Goal: Information Seeking & Learning: Learn about a topic

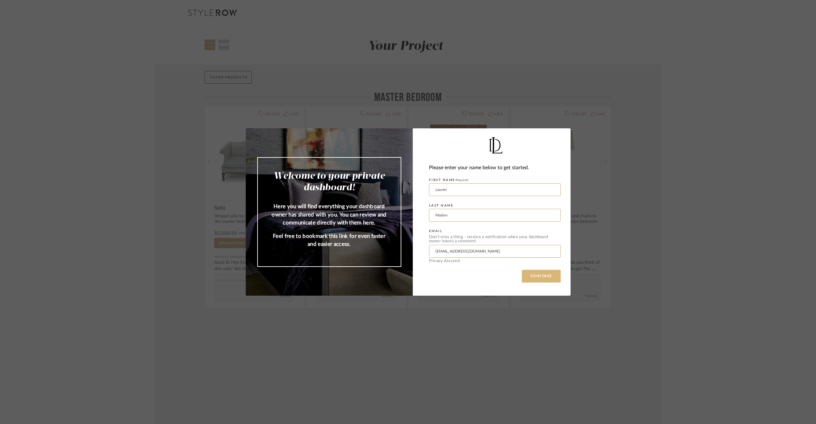
click at [539, 272] on button "CONTINUE" at bounding box center [541, 276] width 39 height 13
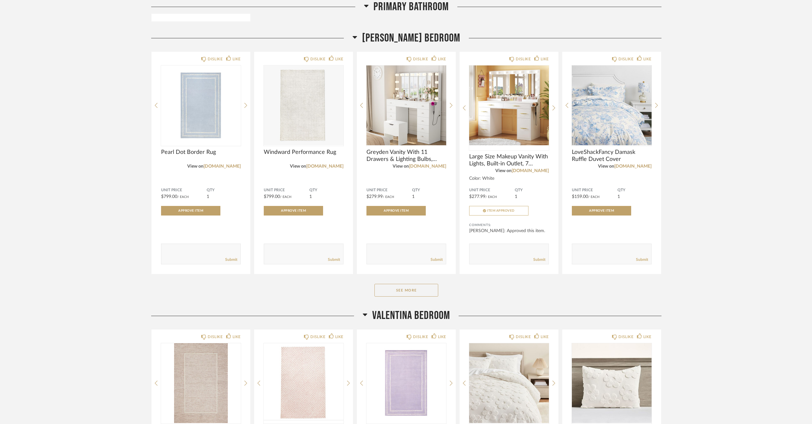
scroll to position [578, 0]
click at [424, 287] on button "See More" at bounding box center [406, 289] width 64 height 13
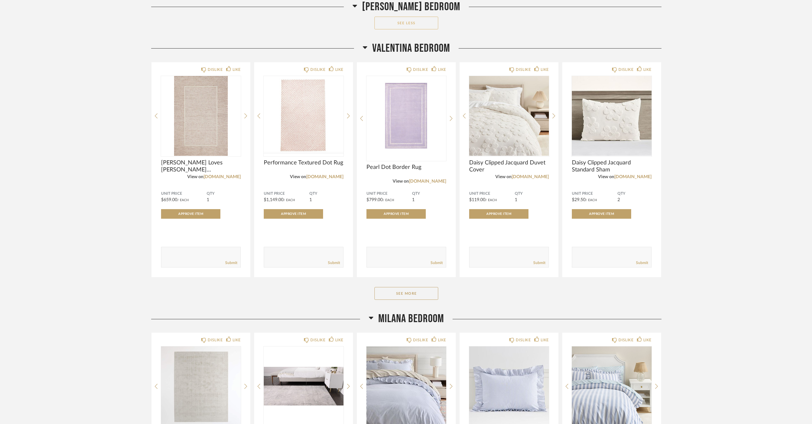
scroll to position [1297, 0]
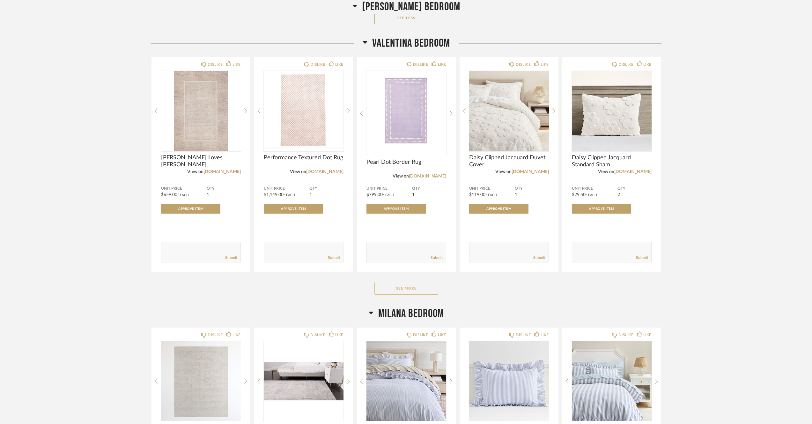
click at [420, 294] on button "See More" at bounding box center [406, 288] width 64 height 13
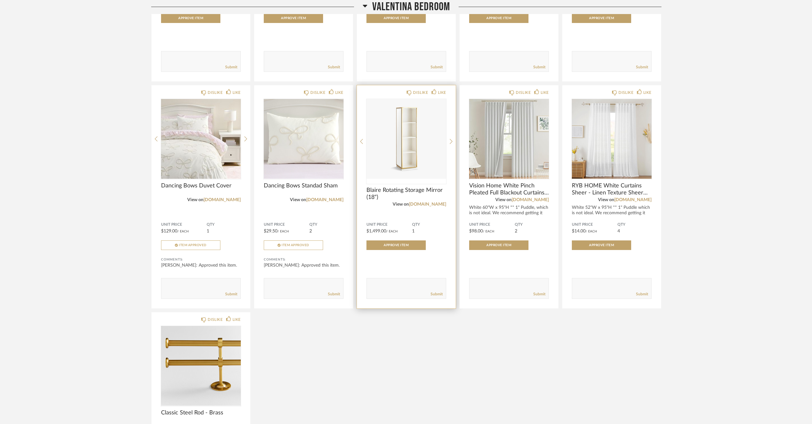
scroll to position [1492, 0]
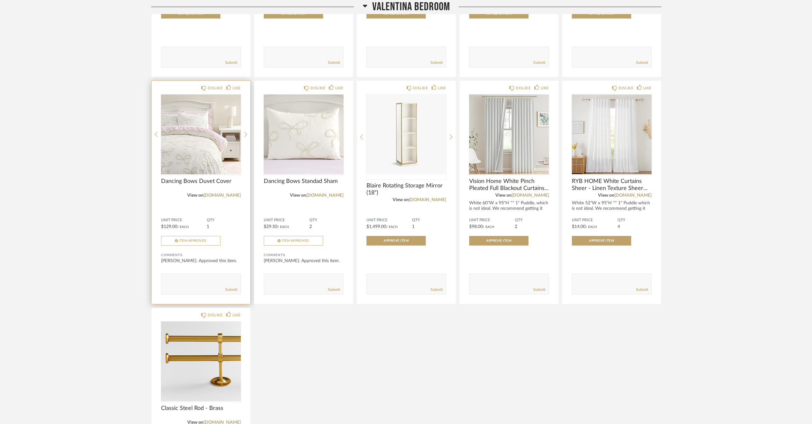
click at [208, 238] on div "Unit Price $129.00 / Each QTY 1 Item Approved" at bounding box center [201, 232] width 80 height 28
click at [207, 241] on button "Item Approved" at bounding box center [190, 241] width 59 height 10
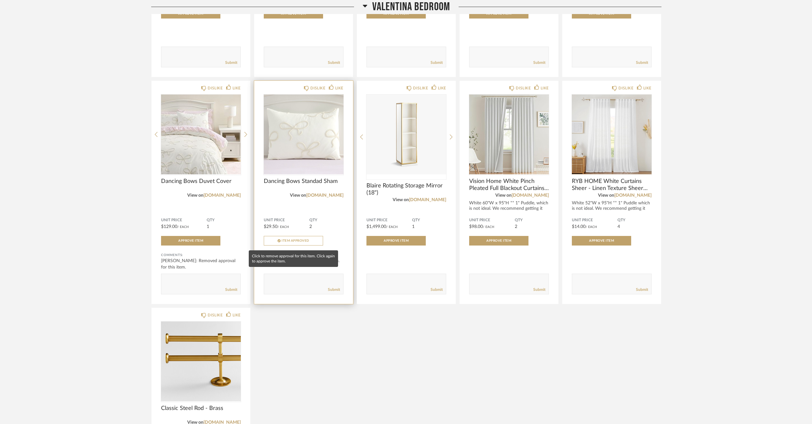
click at [308, 240] on button "Item Approved" at bounding box center [293, 241] width 59 height 10
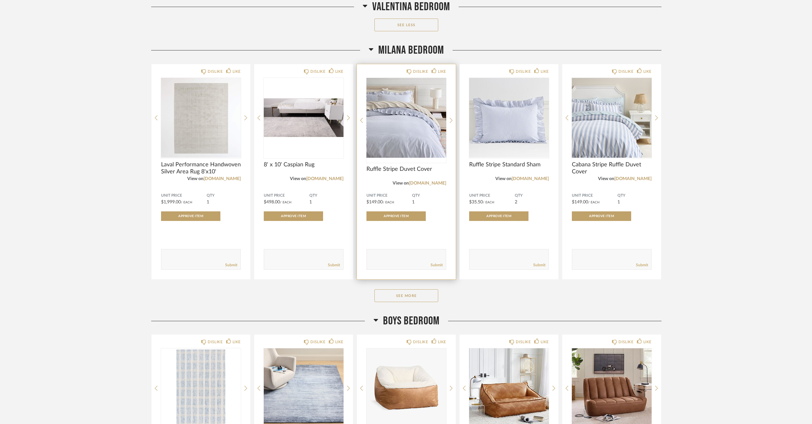
scroll to position [2013, 0]
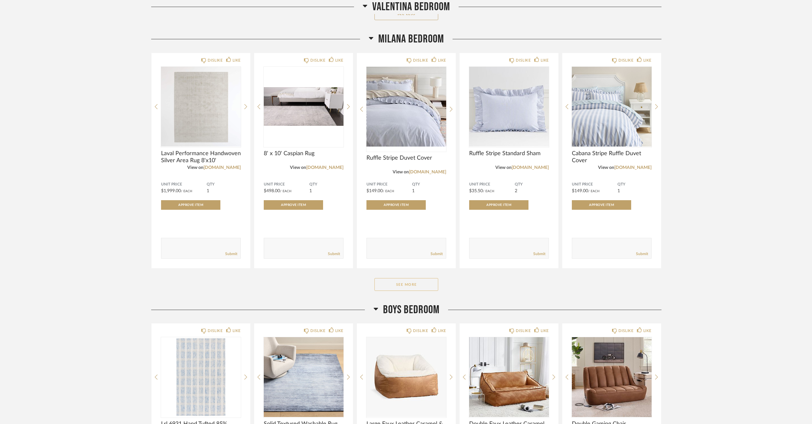
click at [403, 289] on button "See More" at bounding box center [406, 284] width 64 height 13
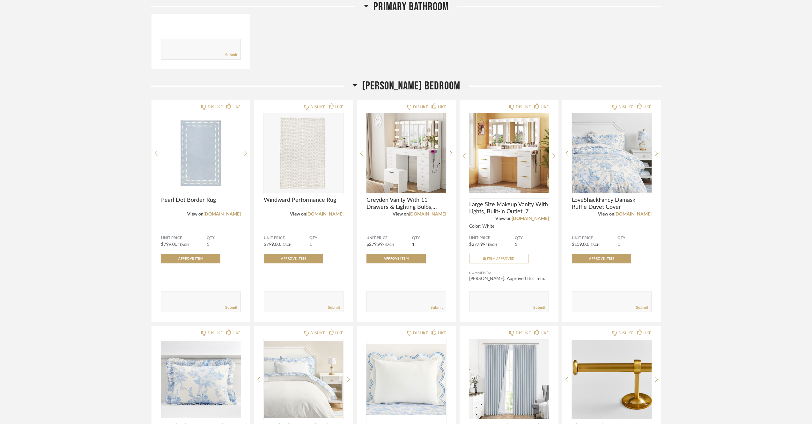
scroll to position [533, 0]
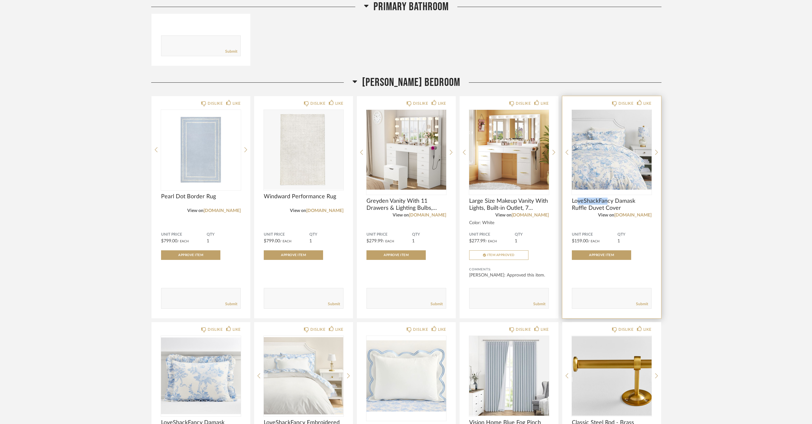
drag, startPoint x: 607, startPoint y: 205, endPoint x: 577, endPoint y: 200, distance: 29.7
click at [577, 200] on span "LoveShackFancy Damask Ruffle Duvet Cover" at bounding box center [612, 204] width 80 height 14
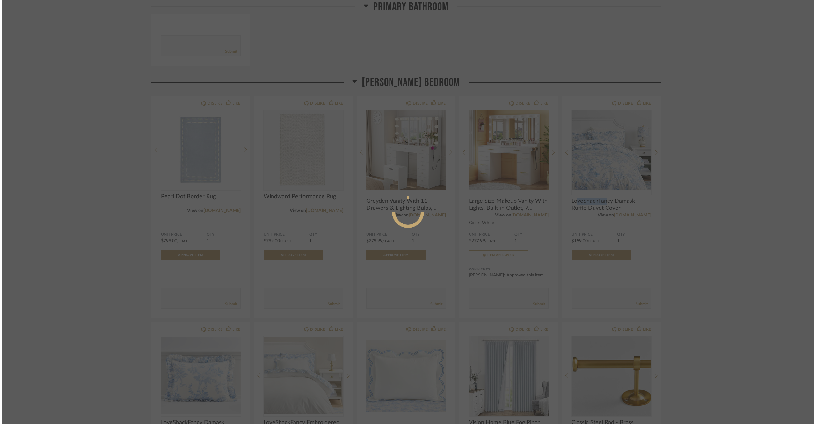
scroll to position [0, 0]
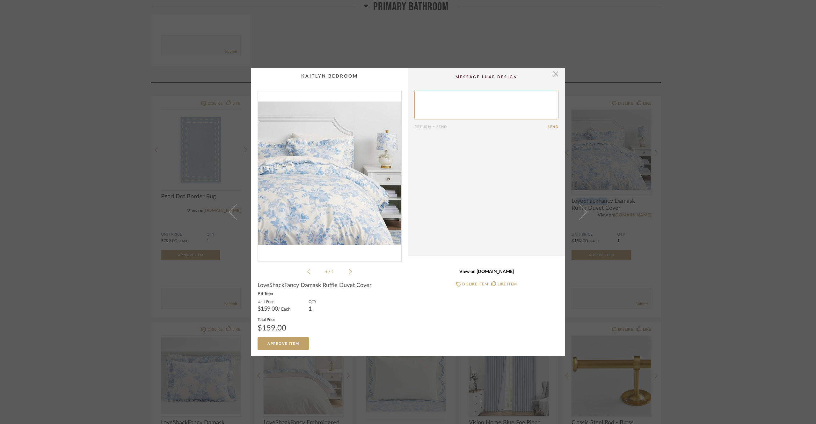
click at [476, 272] on link "View on [DOMAIN_NAME]" at bounding box center [487, 271] width 144 height 5
click at [555, 73] on span "button" at bounding box center [556, 74] width 13 height 13
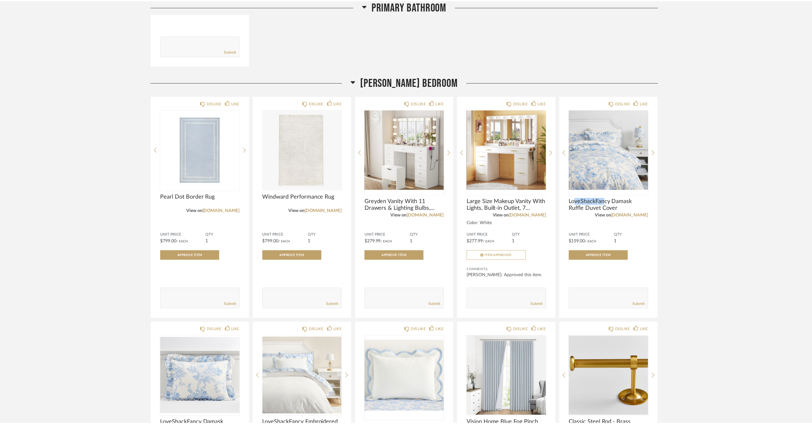
scroll to position [533, 0]
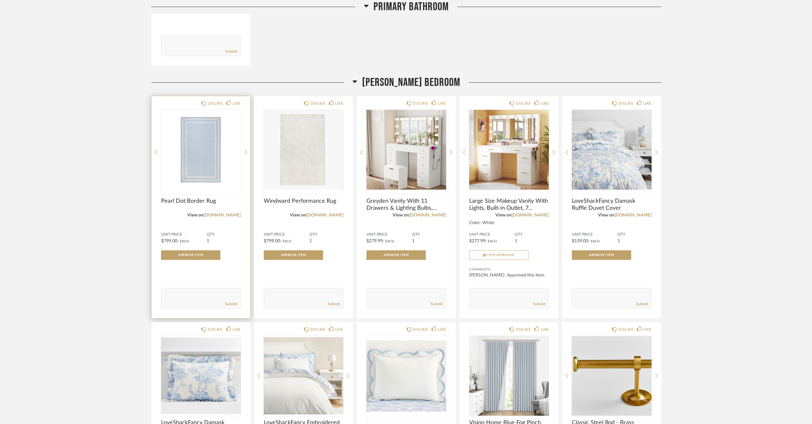
click at [0, 0] on img at bounding box center [0, 0] width 0 height 0
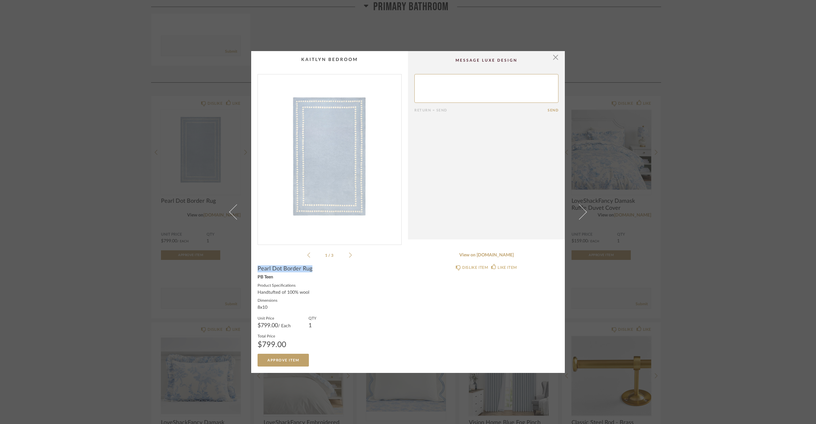
drag, startPoint x: 314, startPoint y: 269, endPoint x: 249, endPoint y: 269, distance: 64.4
click at [251, 269] on cpp-summary-info "Pearl Dot Border Rug PB Teen Product Specifications Handtufted of 100% wool Dim…" at bounding box center [329, 313] width 157 height 108
copy span "Pearl Dot Border Rug"
